Goal: Check status: Check status

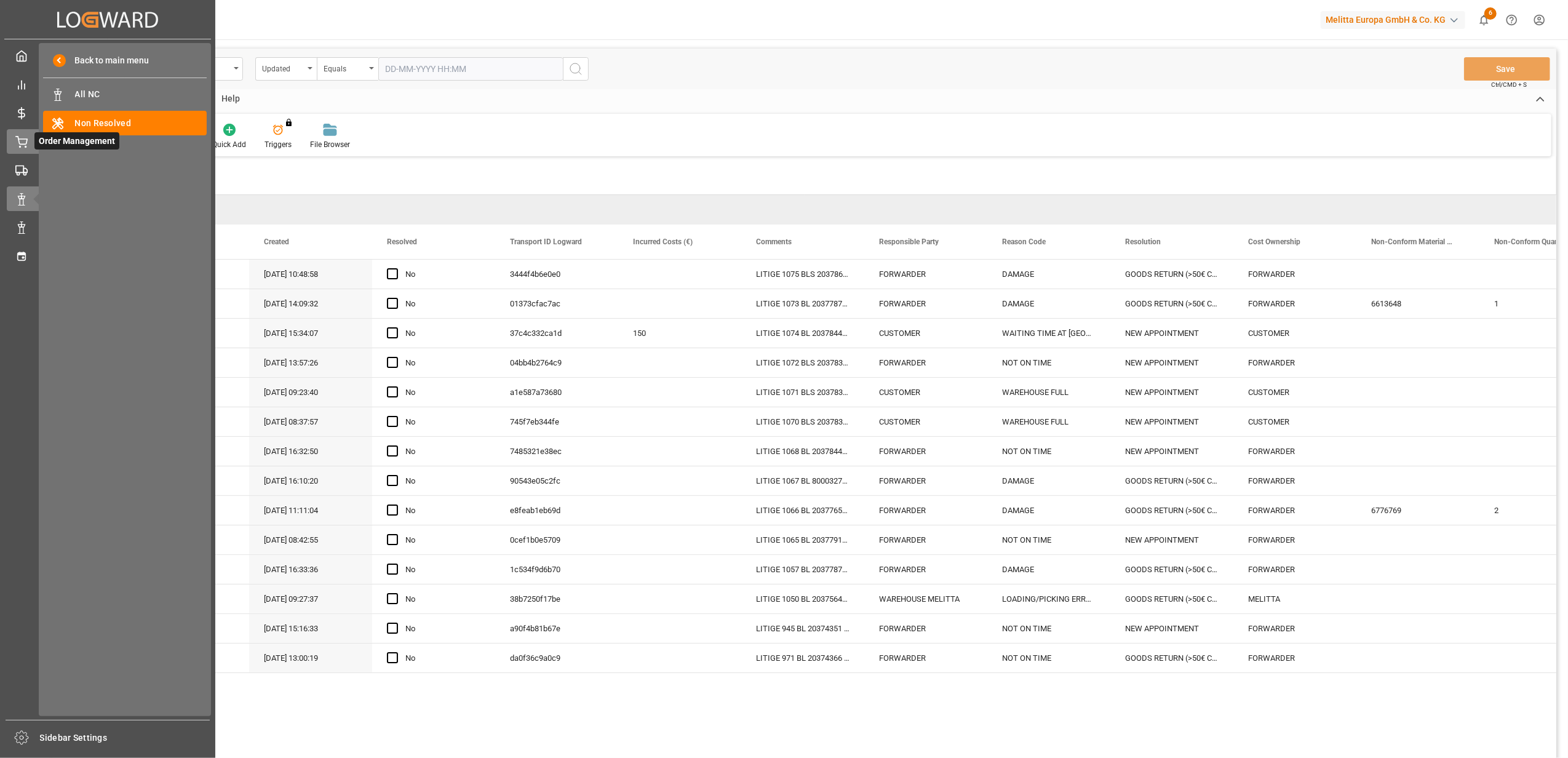
drag, startPoint x: 22, startPoint y: 136, endPoint x: 50, endPoint y: 134, distance: 28.1
click at [22, 136] on icon at bounding box center [21, 142] width 12 height 12
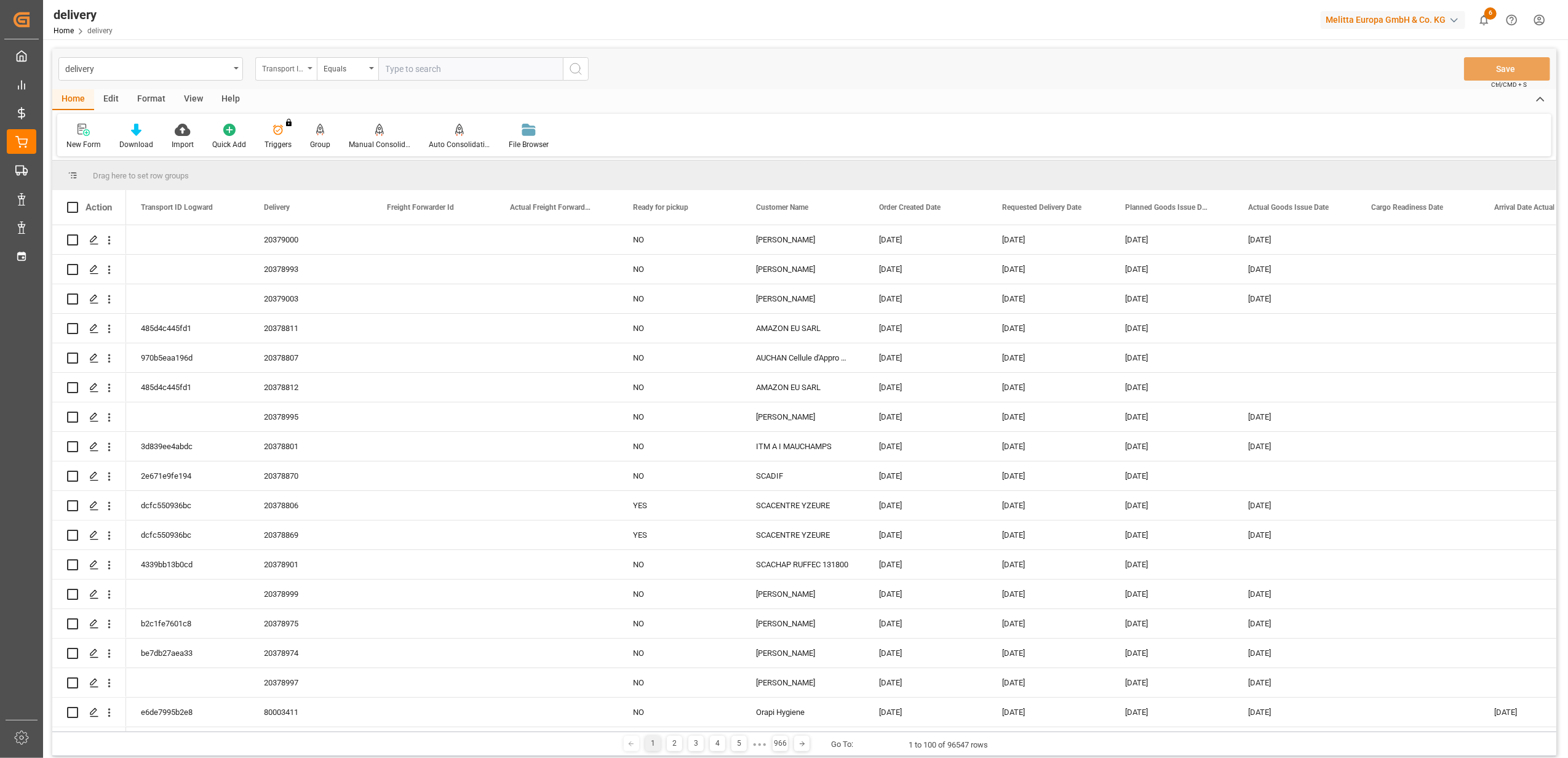
click at [308, 67] on icon "open menu" at bounding box center [310, 69] width 5 height 3
click at [299, 153] on div "Delivery" at bounding box center [347, 151] width 183 height 26
click at [446, 72] on input "text" at bounding box center [470, 69] width 184 height 23
paste input "92559269"
type input "92559269"
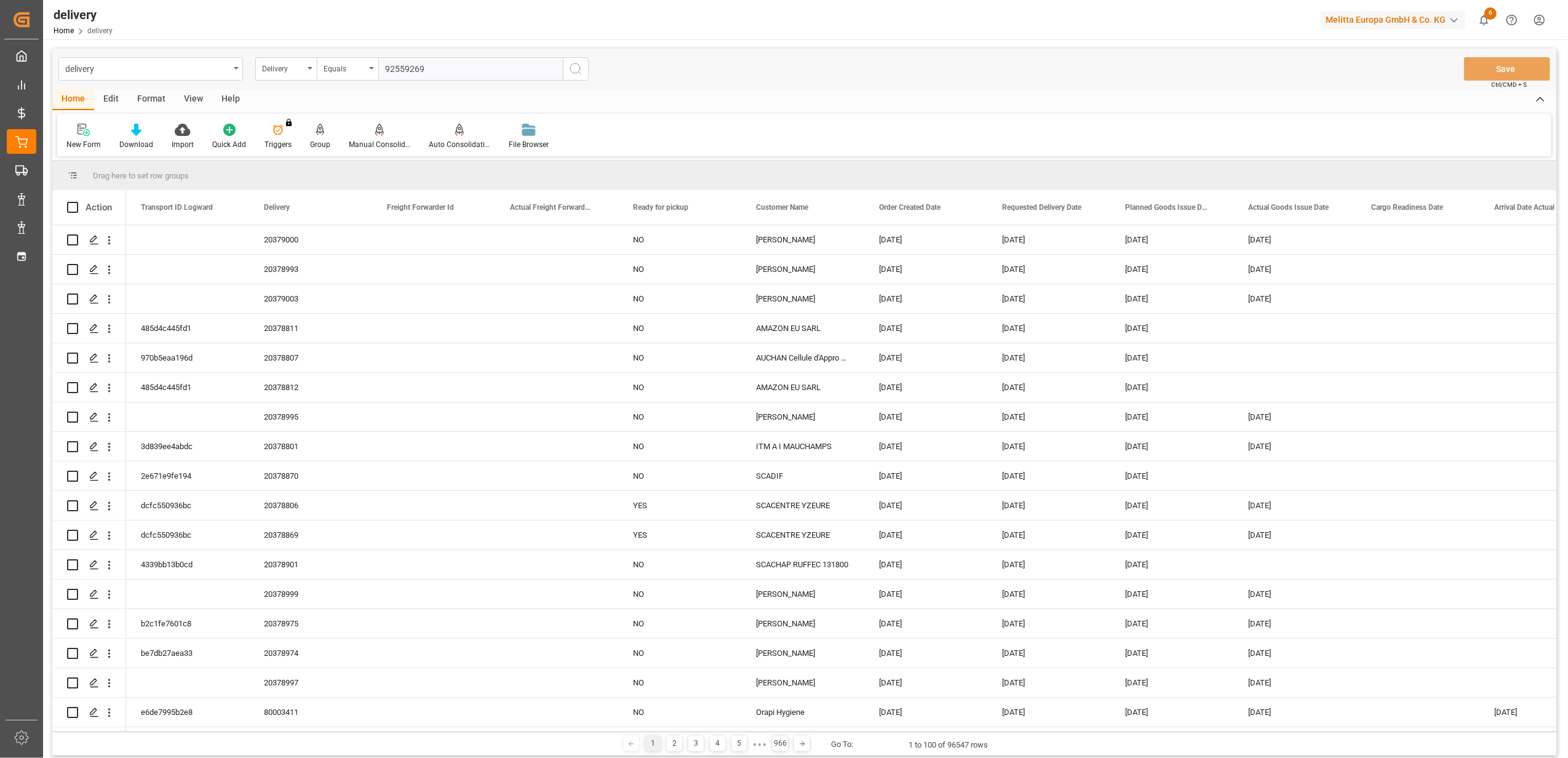
click at [574, 72] on circle "search button" at bounding box center [575, 68] width 10 height 10
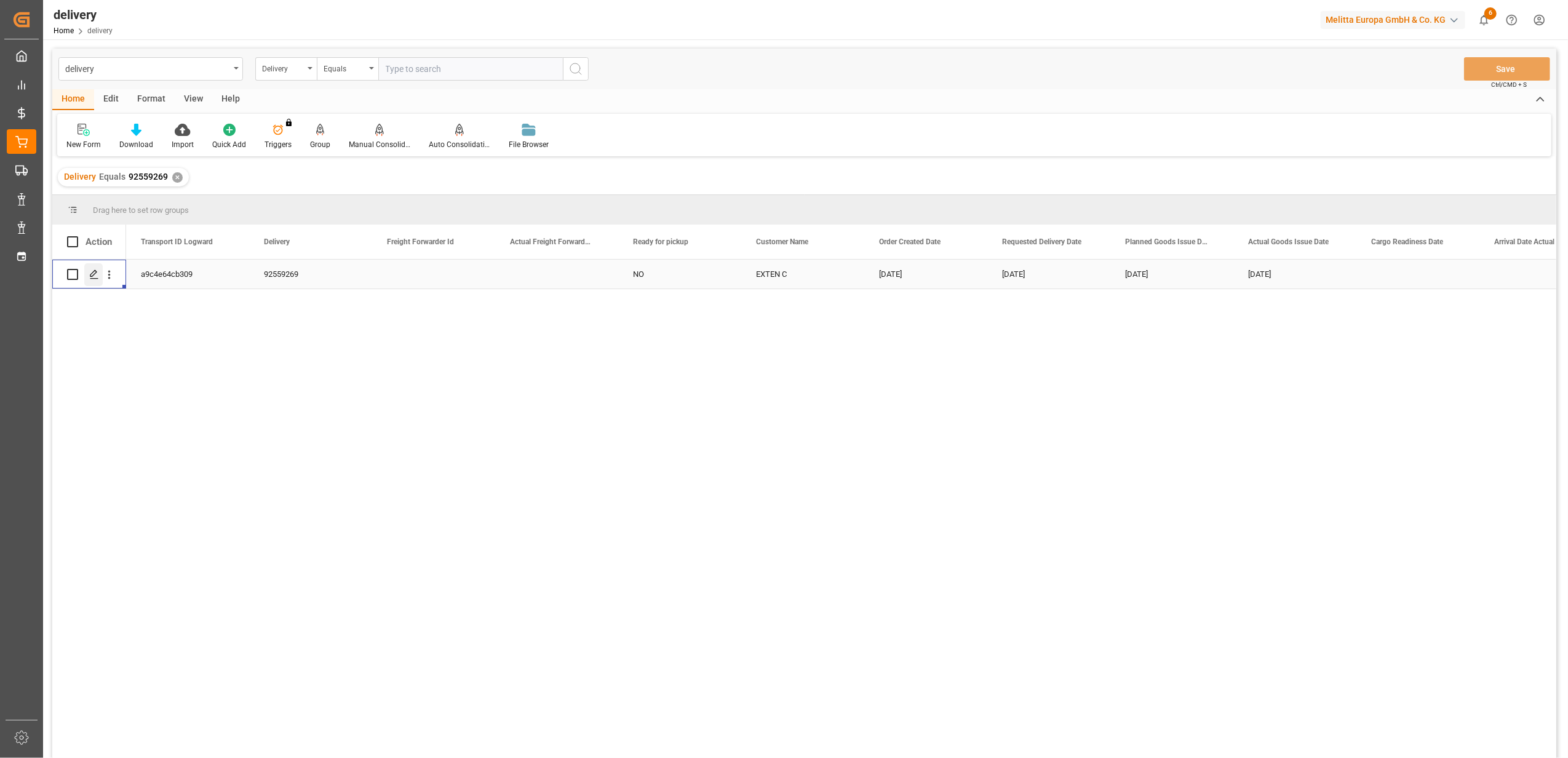
click at [98, 277] on icon "Press SPACE to select this row." at bounding box center [94, 274] width 10 height 10
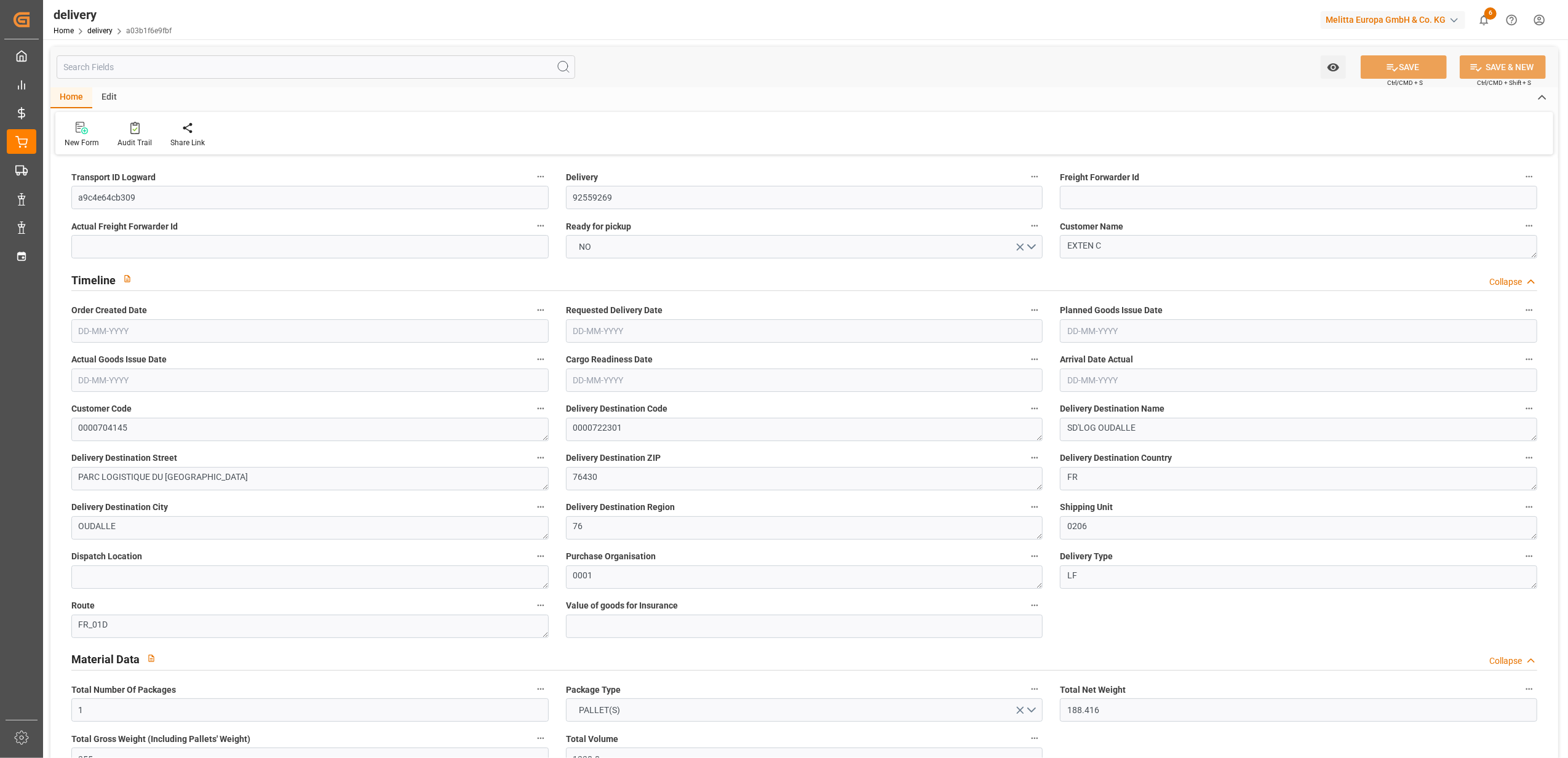
type input "[DATE]"
type input "[DATE] 11:01"
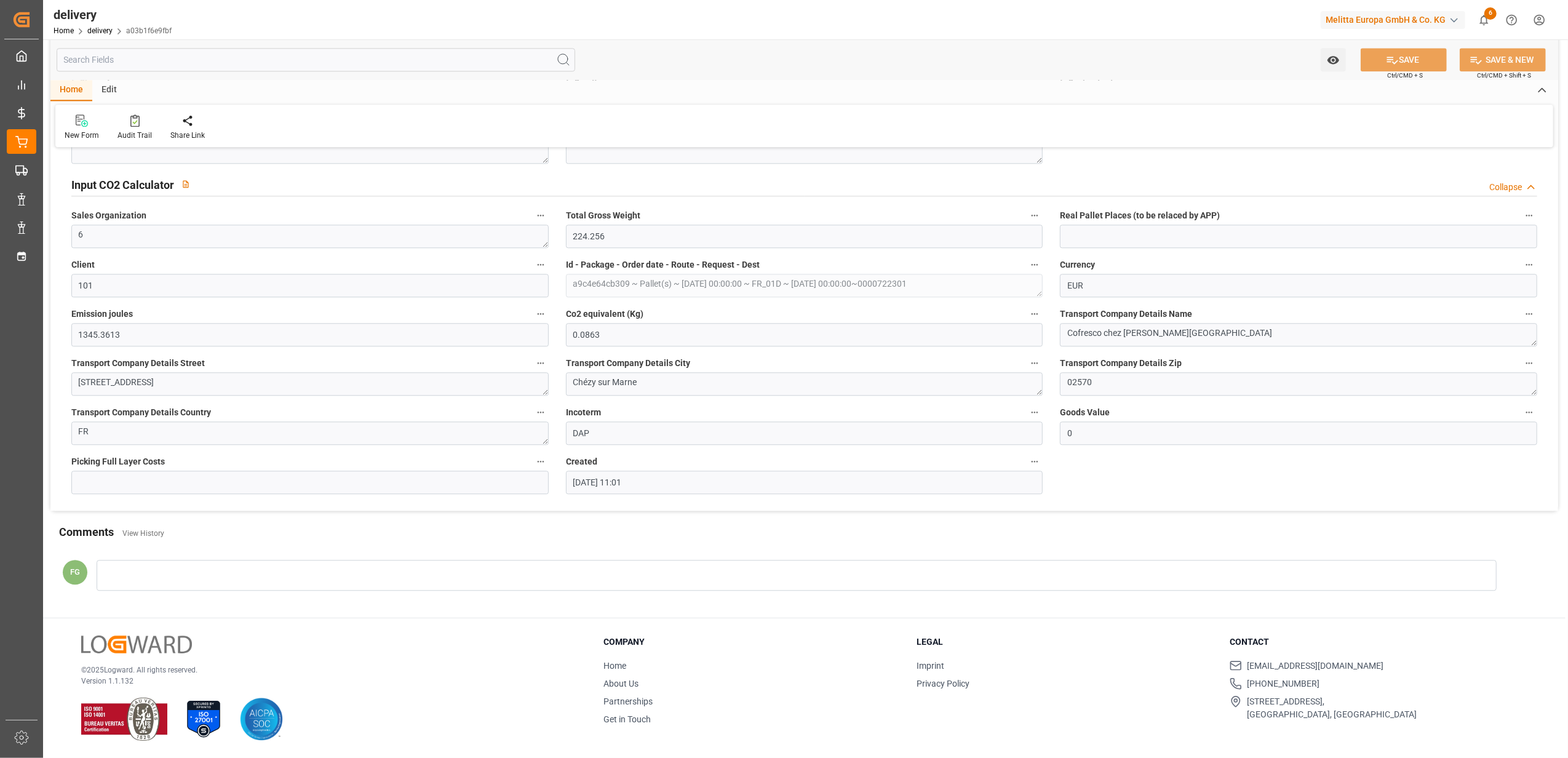
scroll to position [2976, 0]
